Goal: Task Accomplishment & Management: Complete application form

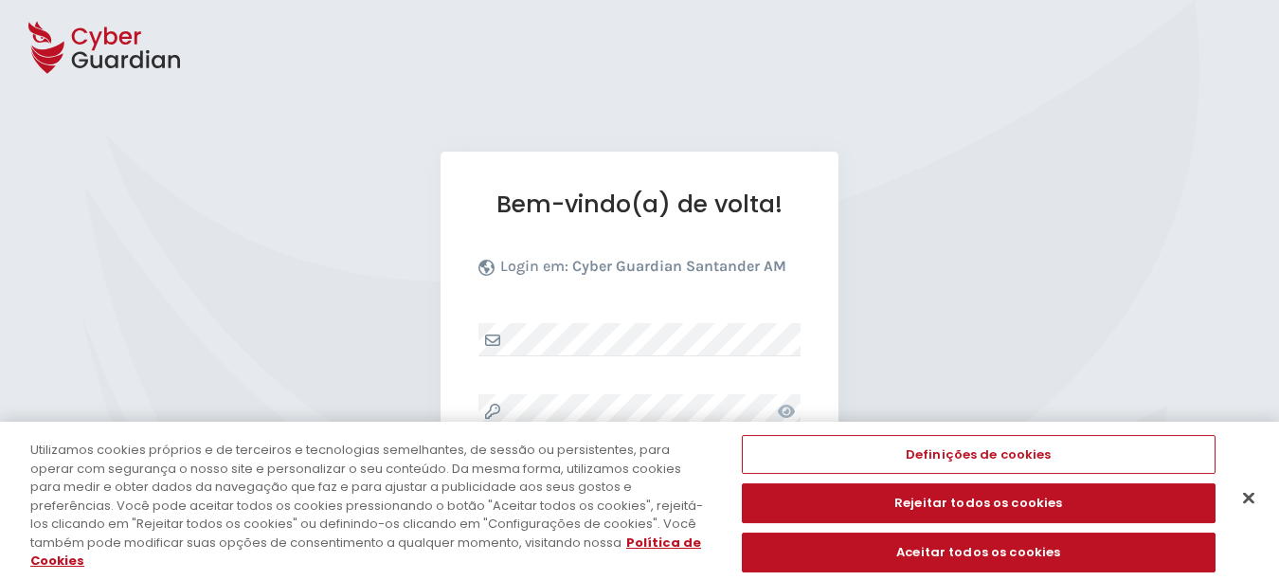
select select "Português (BR)"
click at [1229, 499] on button "Fechar" at bounding box center [1249, 498] width 42 height 42
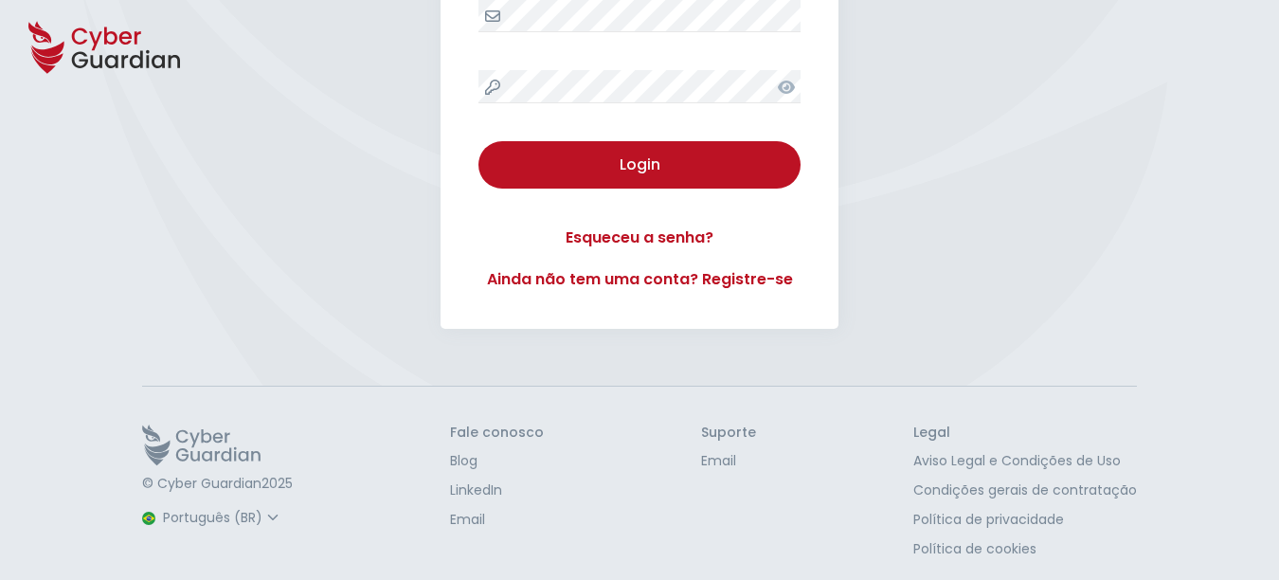
scroll to position [332, 0]
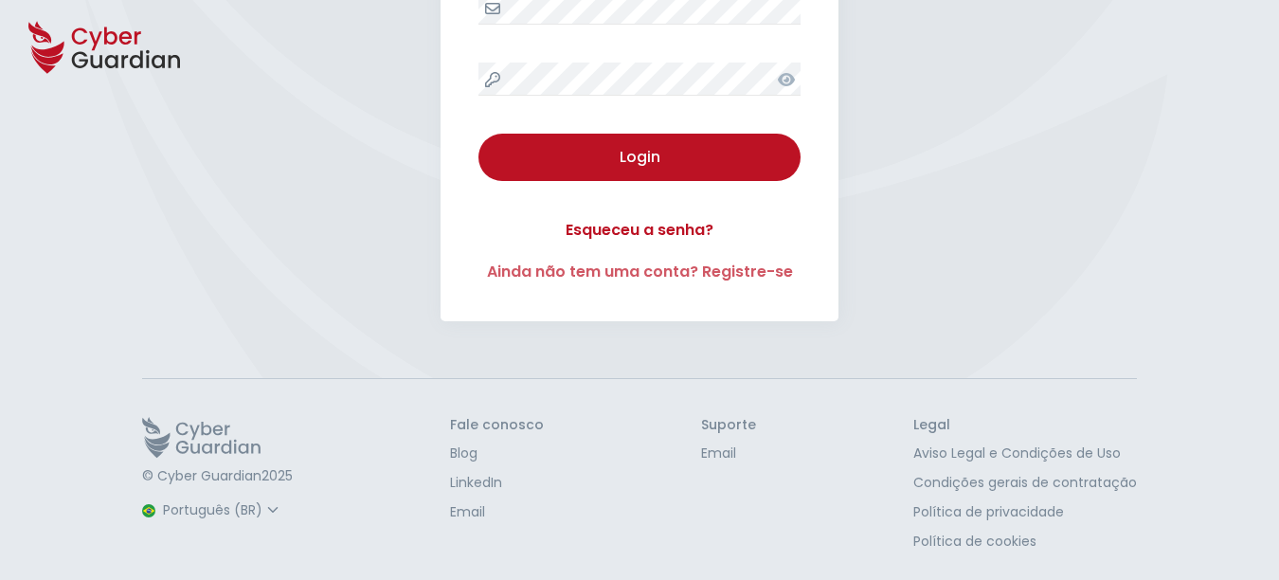
click at [753, 276] on link "Ainda não tem uma conta? Registre-se" at bounding box center [639, 272] width 322 height 23
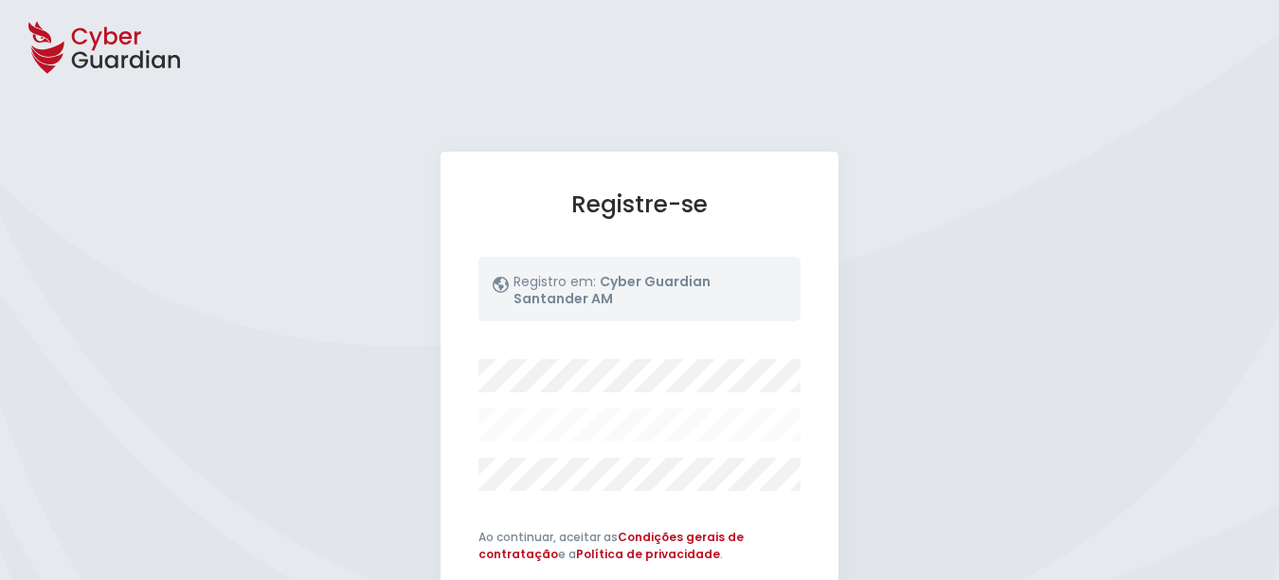
click at [571, 393] on div at bounding box center [639, 425] width 322 height 132
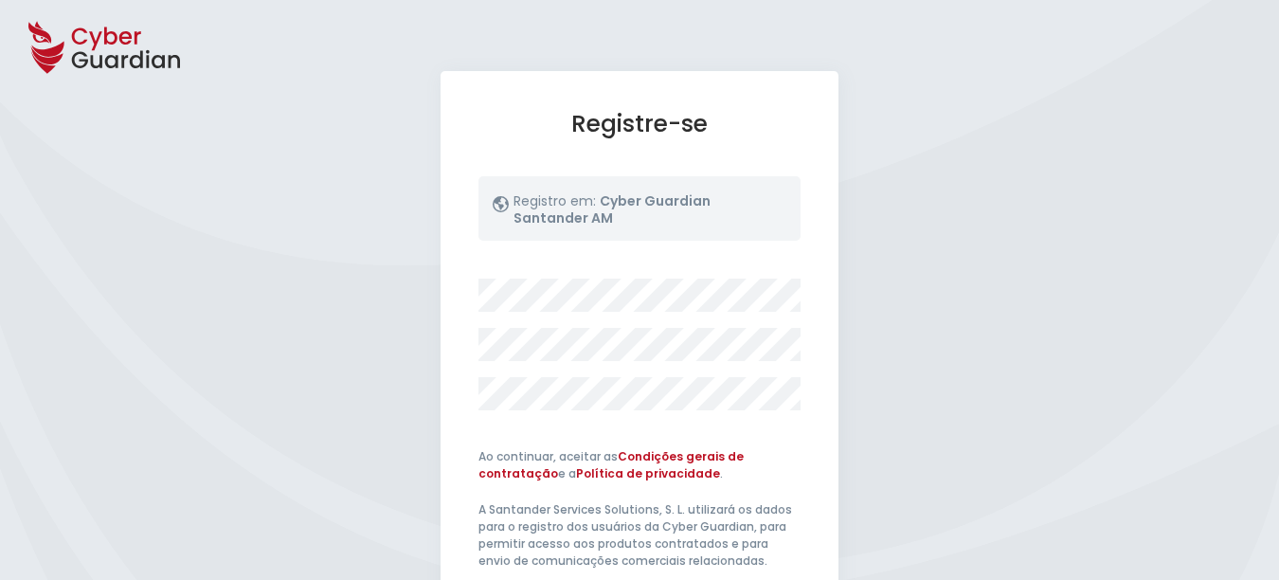
scroll to position [474, 0]
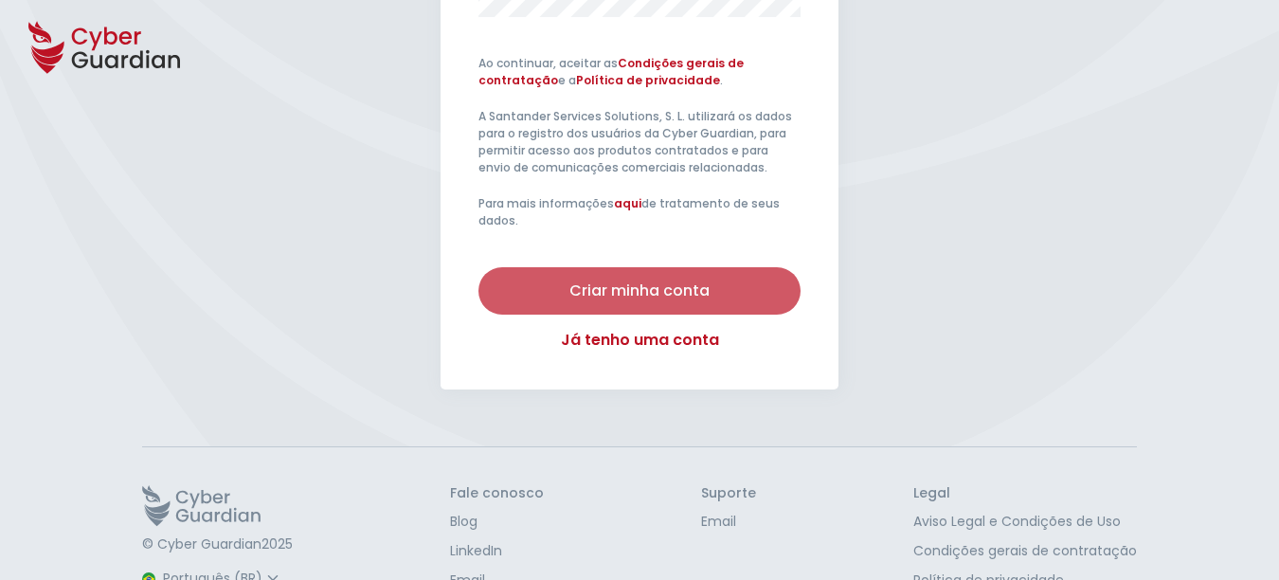
click at [678, 301] on div "Criar minha conta" at bounding box center [640, 290] width 294 height 23
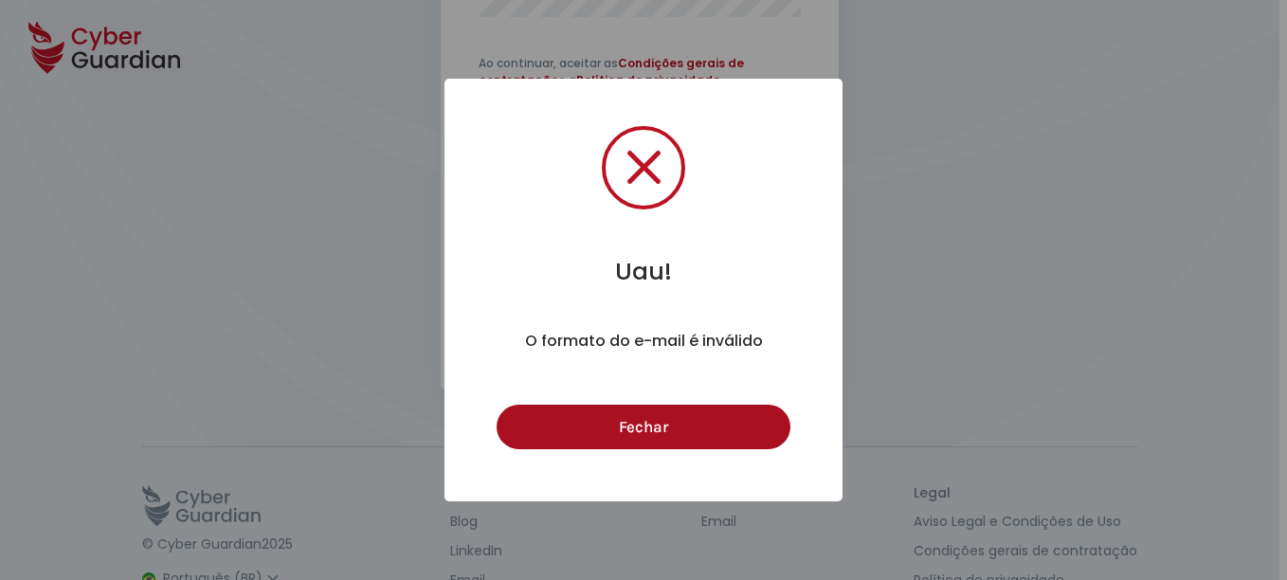
click at [673, 441] on button "Fechar" at bounding box center [642, 427] width 293 height 45
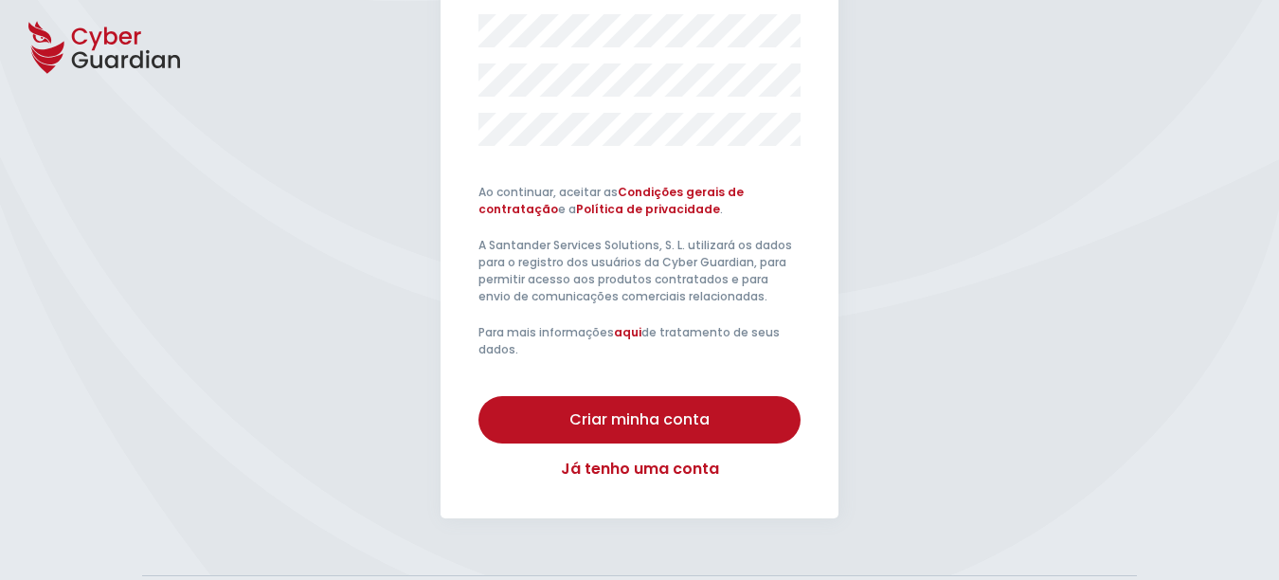
scroll to position [189, 0]
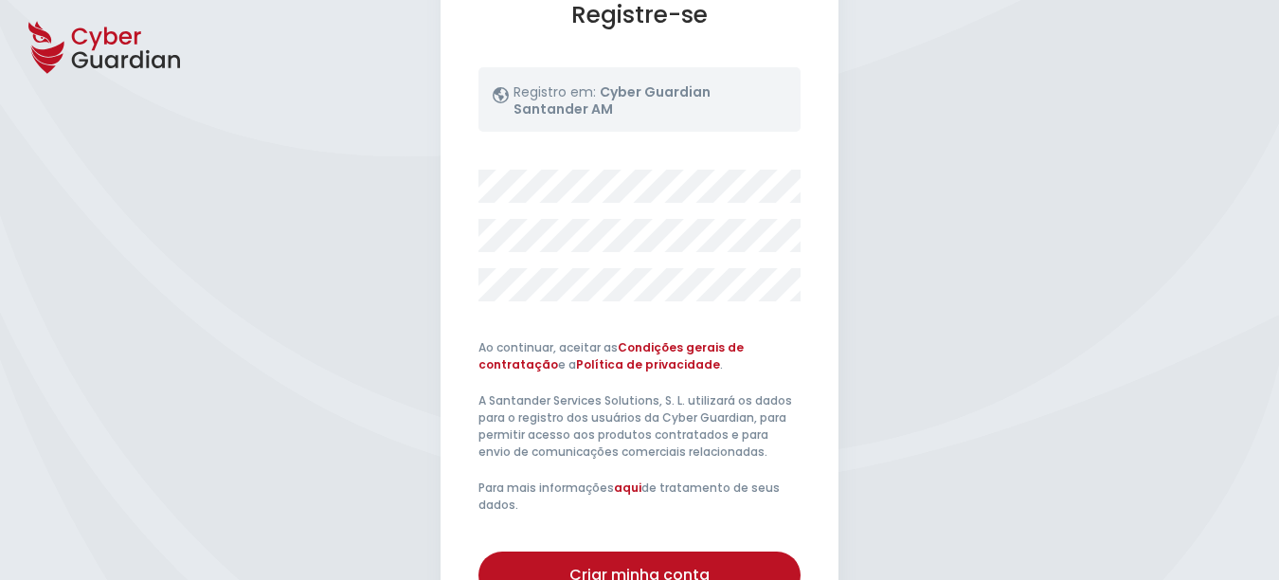
click at [511, 210] on div at bounding box center [639, 236] width 322 height 132
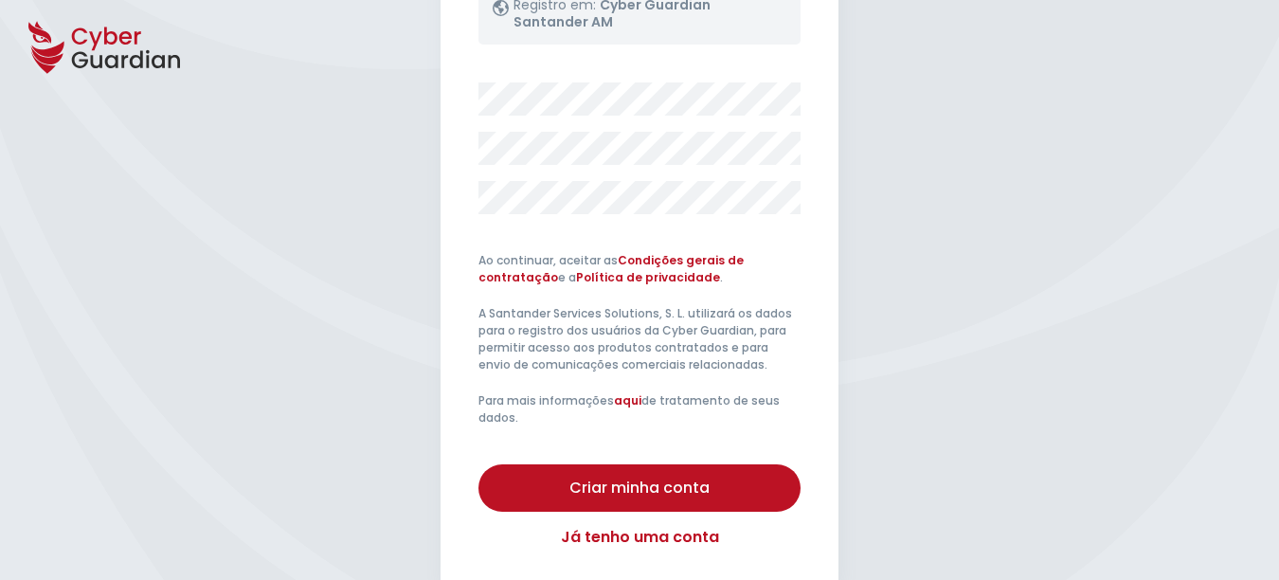
scroll to position [379, 0]
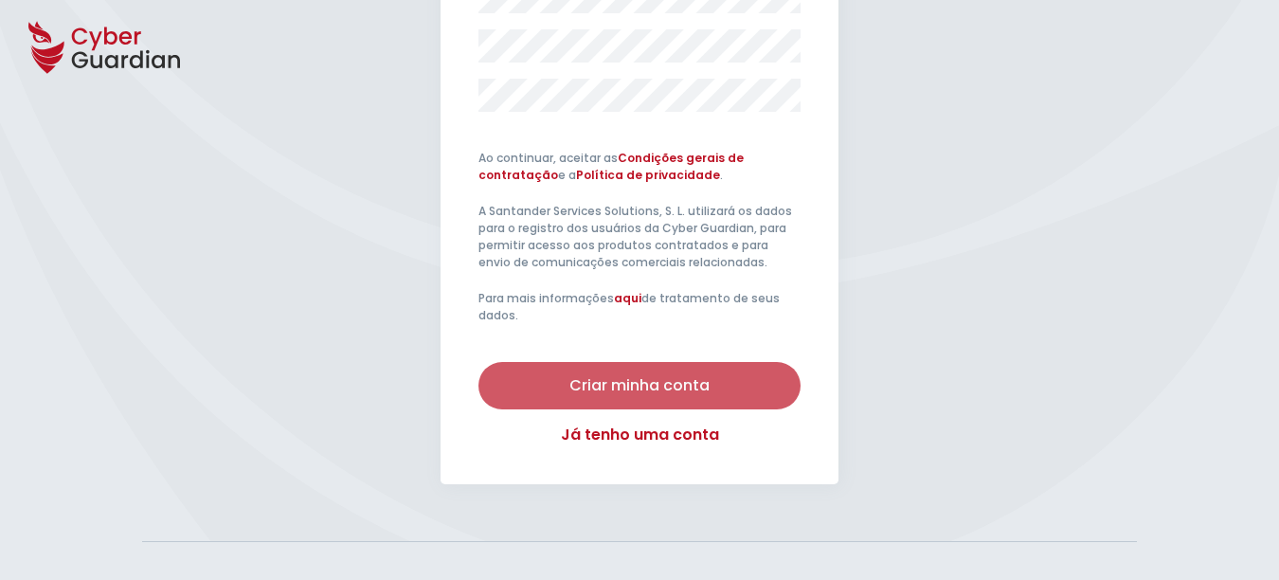
click at [711, 387] on div "Criar minha conta" at bounding box center [640, 385] width 294 height 23
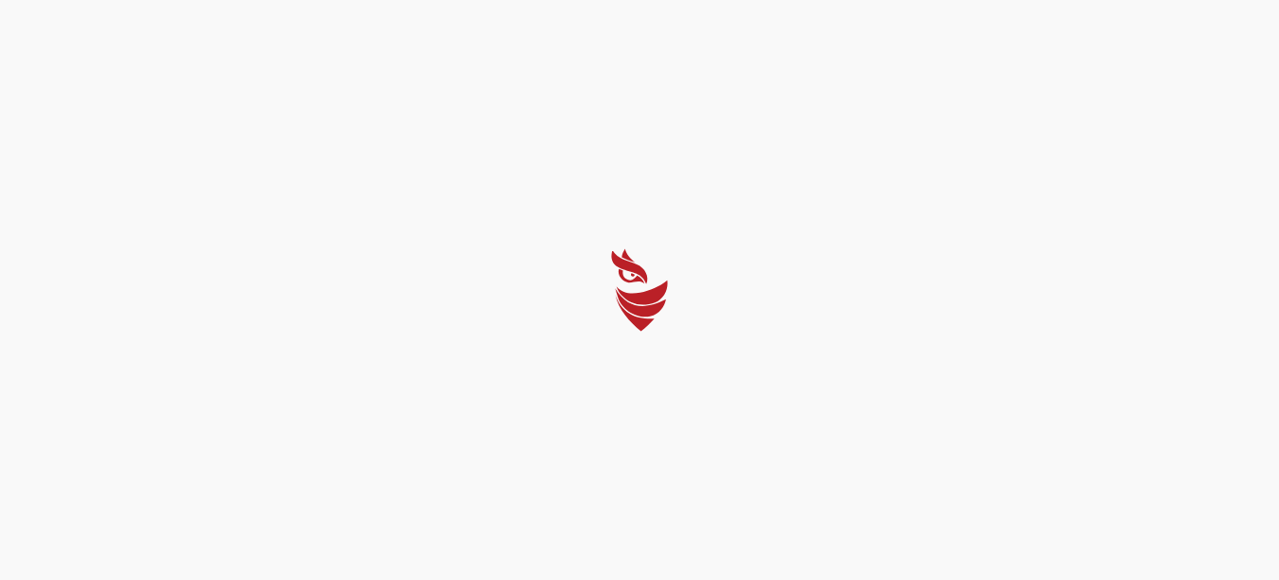
select select "Português (BR)"
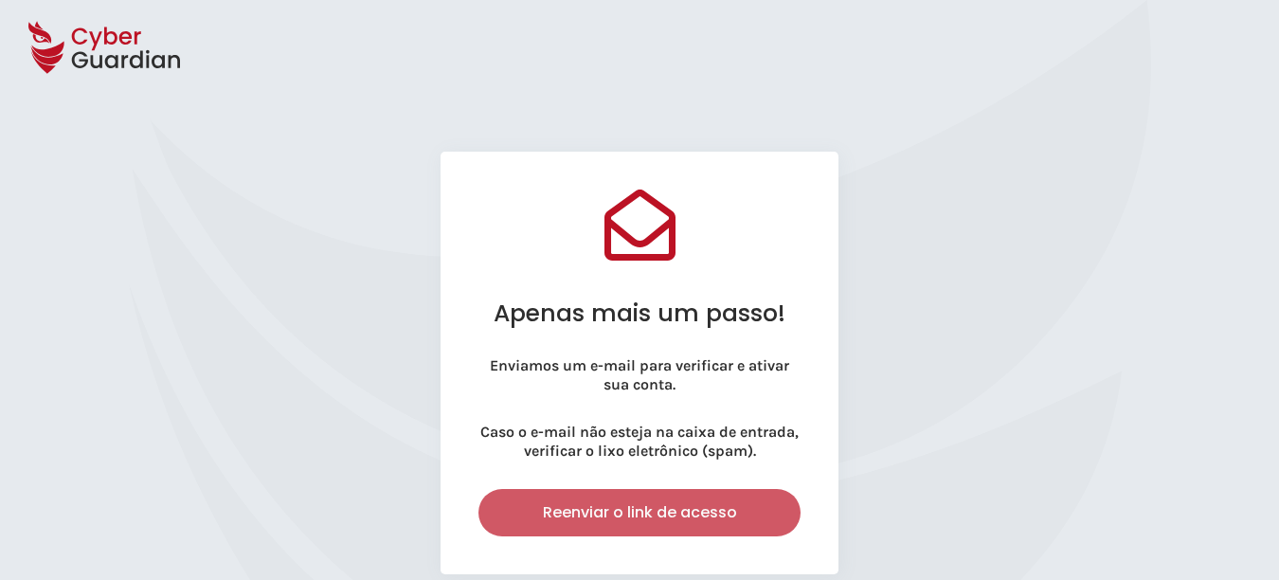
click at [621, 523] on div "Reenviar o link de acesso" at bounding box center [640, 512] width 294 height 23
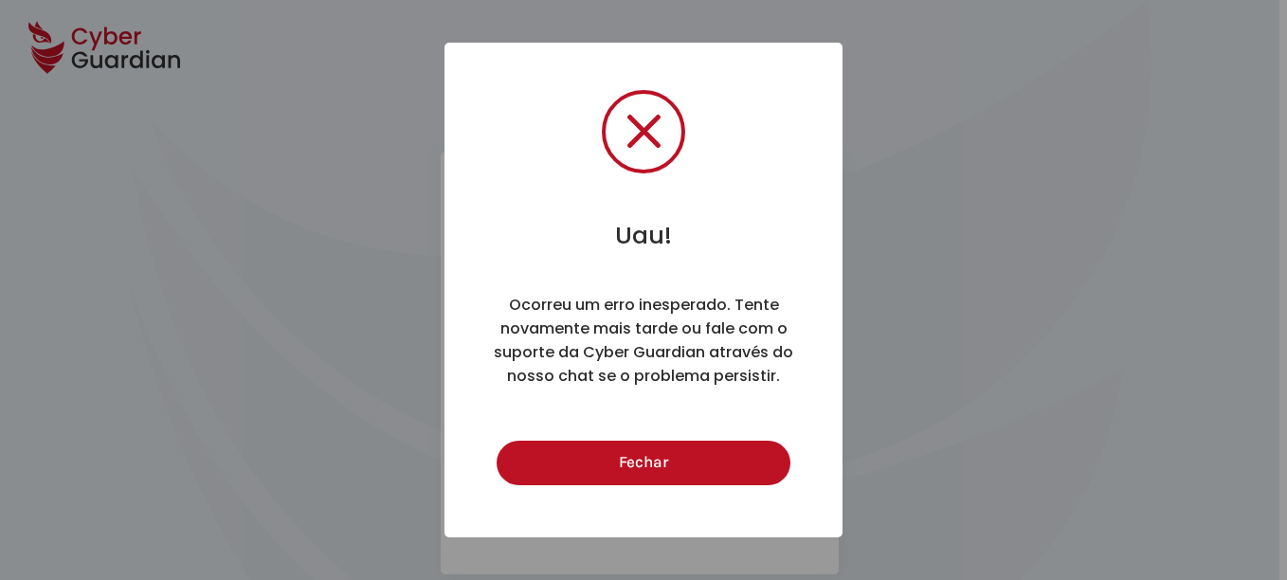
click at [659, 157] on span at bounding box center [643, 132] width 76 height 76
click at [658, 142] on span at bounding box center [643, 131] width 35 height 35
click at [646, 135] on span at bounding box center [643, 131] width 35 height 35
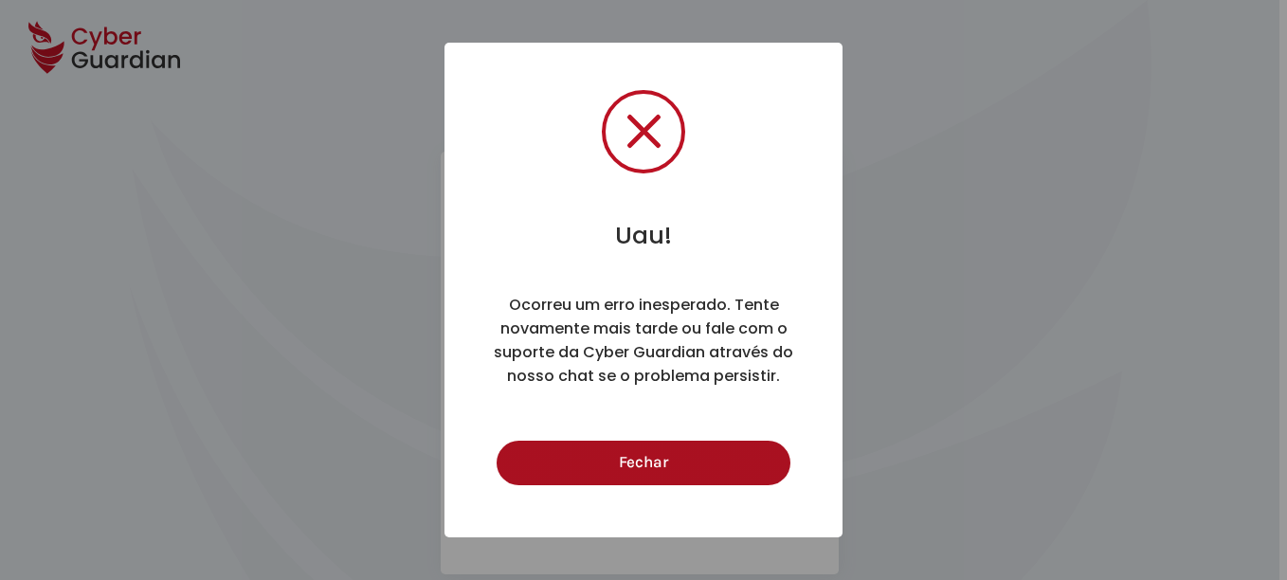
click at [626, 494] on div "Uau! × Ocorreu um erro inesperado. Tente novamente mais tarde ou fale com o sup…" at bounding box center [643, 290] width 398 height 495
click at [637, 463] on button "Fechar" at bounding box center [642, 463] width 293 height 45
